Goal: Task Accomplishment & Management: Manage account settings

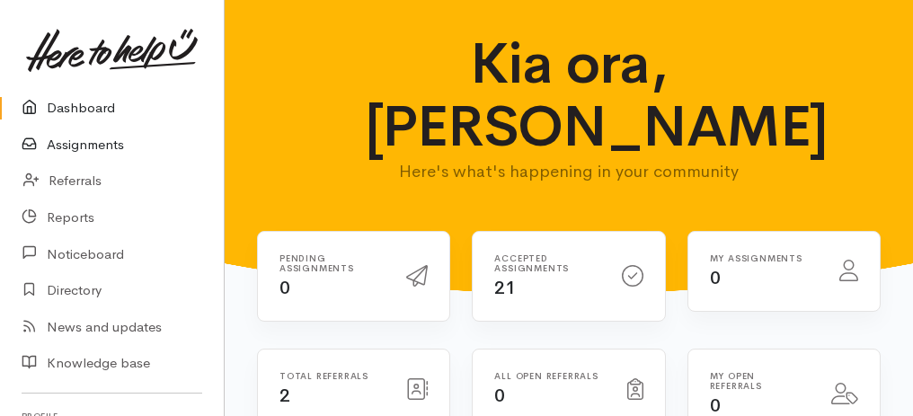
click at [75, 143] on link "Assignments" at bounding box center [112, 145] width 224 height 37
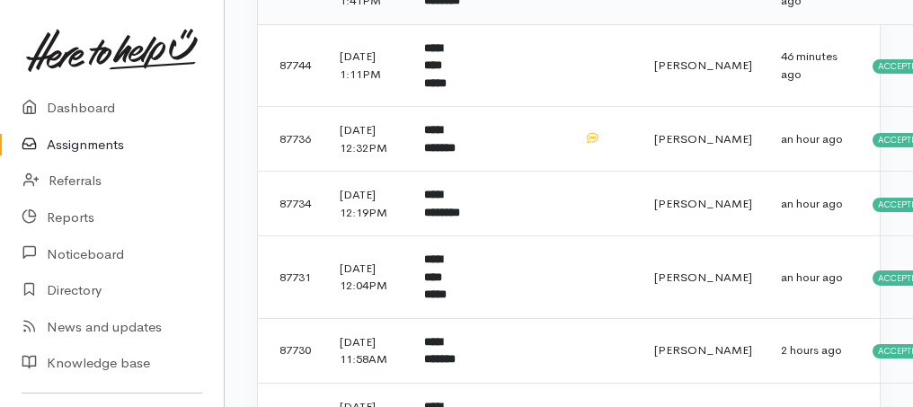
scroll to position [599, 0]
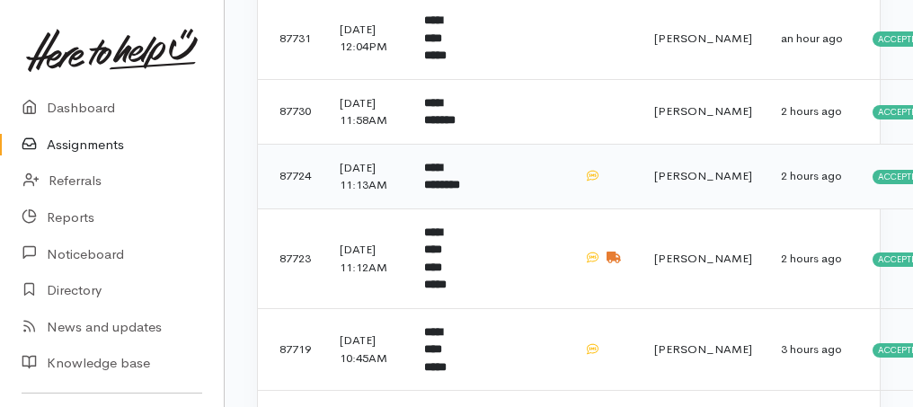
click at [443, 191] on b "**********" at bounding box center [442, 177] width 36 height 30
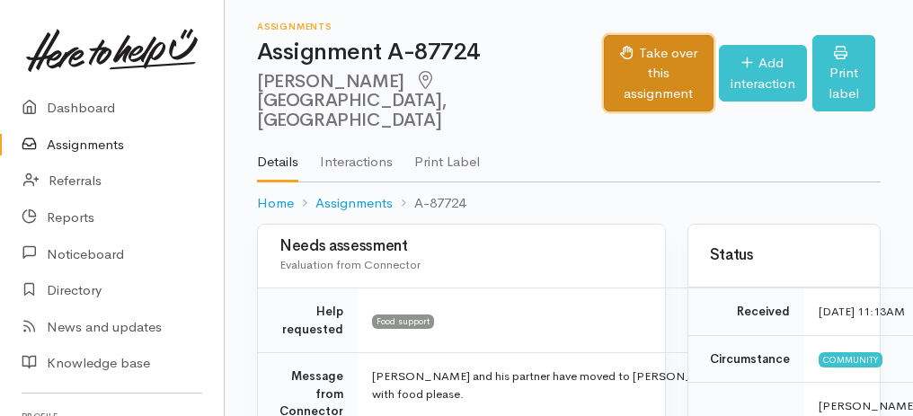
click at [604, 49] on button "Take over this assignment" at bounding box center [658, 73] width 109 height 77
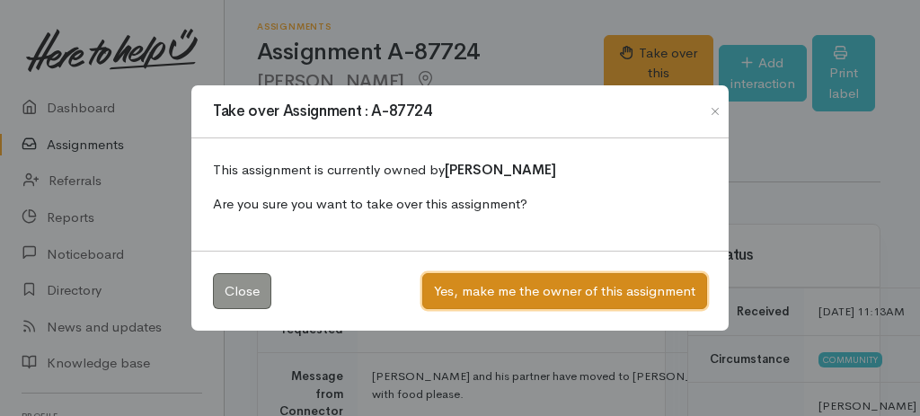
click at [568, 288] on button "Yes, make me the owner of this assignment" at bounding box center [564, 291] width 285 height 37
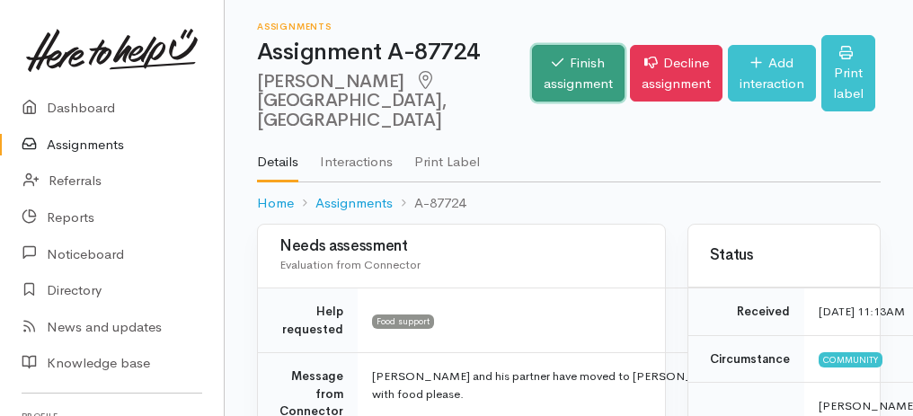
click at [534, 89] on link "Finish assignment" at bounding box center [578, 73] width 93 height 57
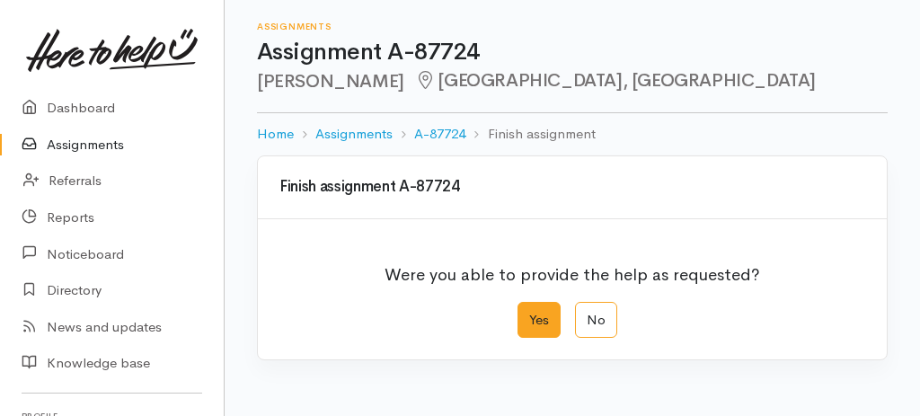
click at [537, 312] on label "Yes" at bounding box center [539, 320] width 43 height 37
click at [529, 312] on input "Yes" at bounding box center [524, 308] width 12 height 12
radio input "true"
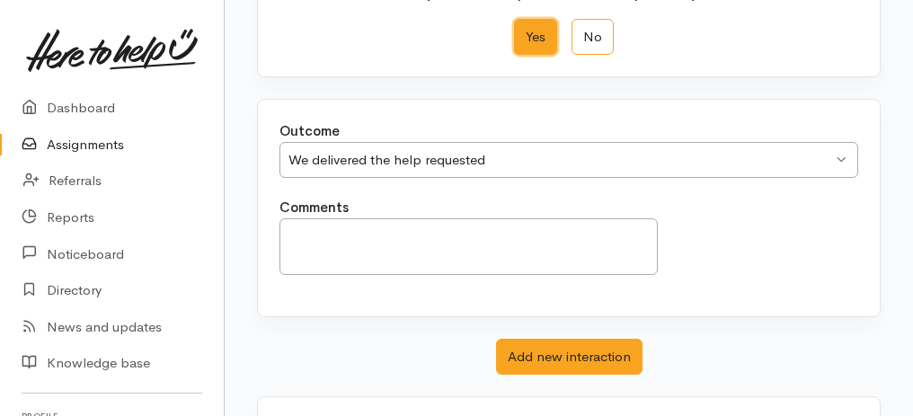
scroll to position [358, 0]
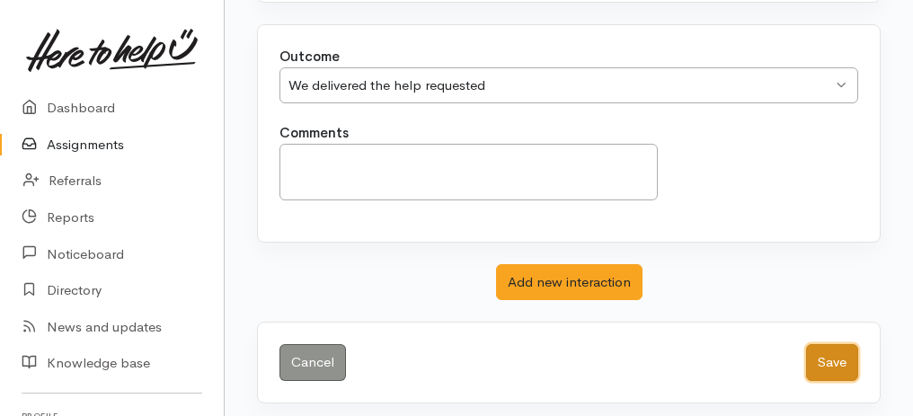
click at [827, 357] on button "Save" at bounding box center [832, 362] width 52 height 37
